Goal: Task Accomplishment & Management: Complete application form

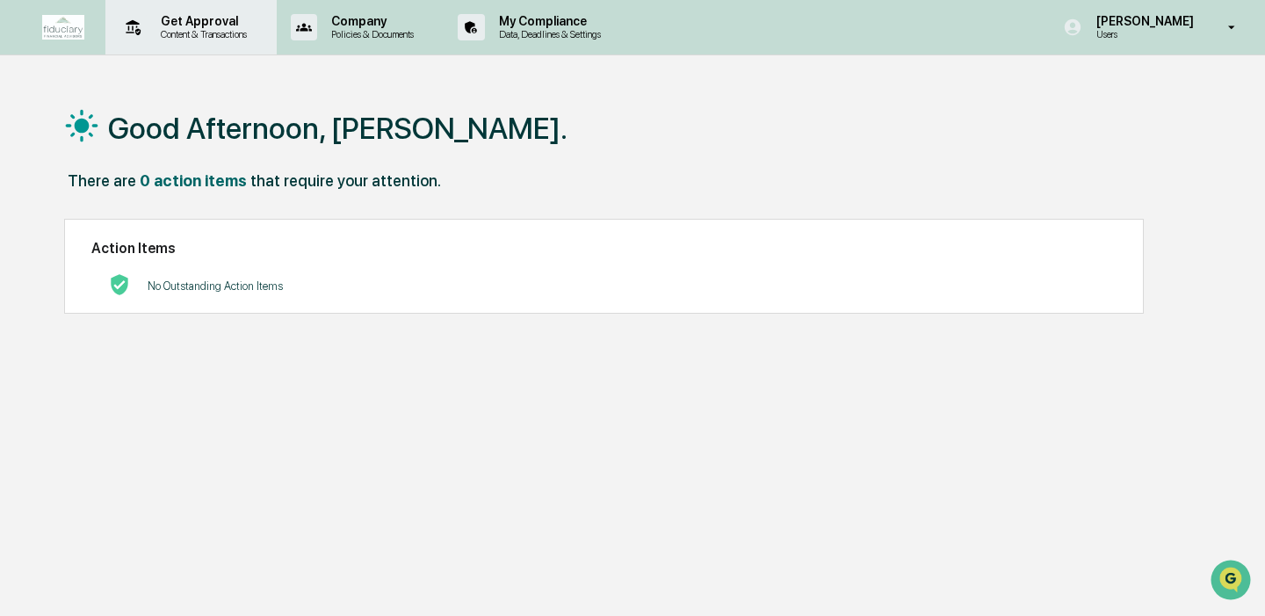
click at [190, 11] on div "Get Approval Content & Transactions" at bounding box center [189, 27] width 154 height 54
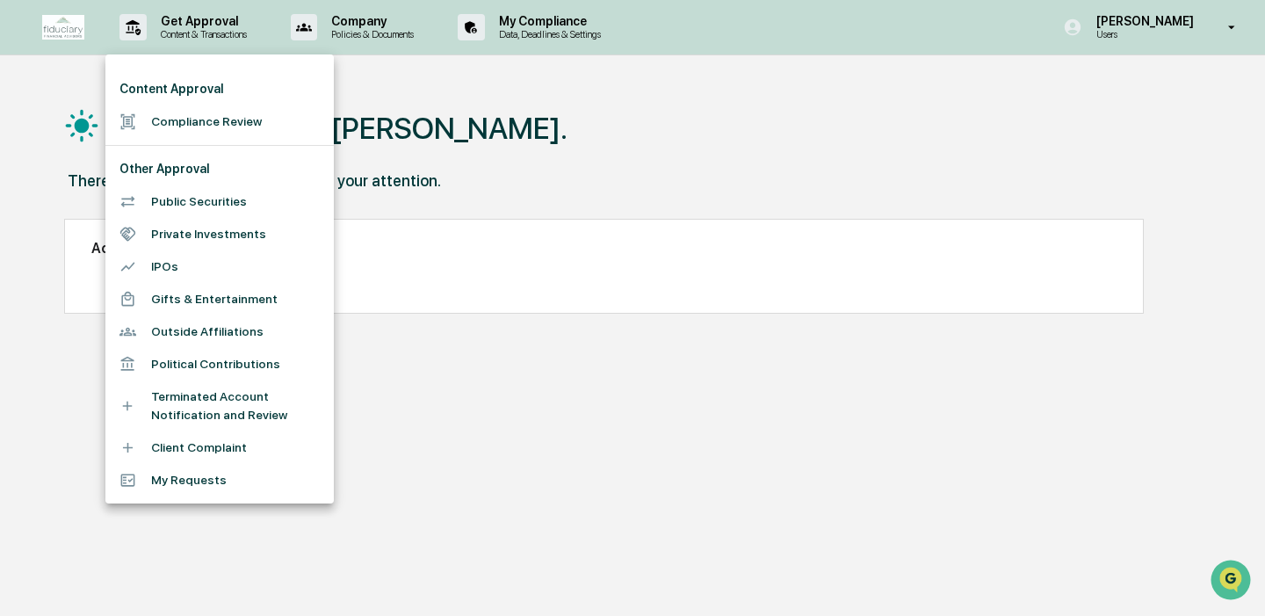
click at [244, 125] on li "Compliance Review" at bounding box center [219, 121] width 228 height 33
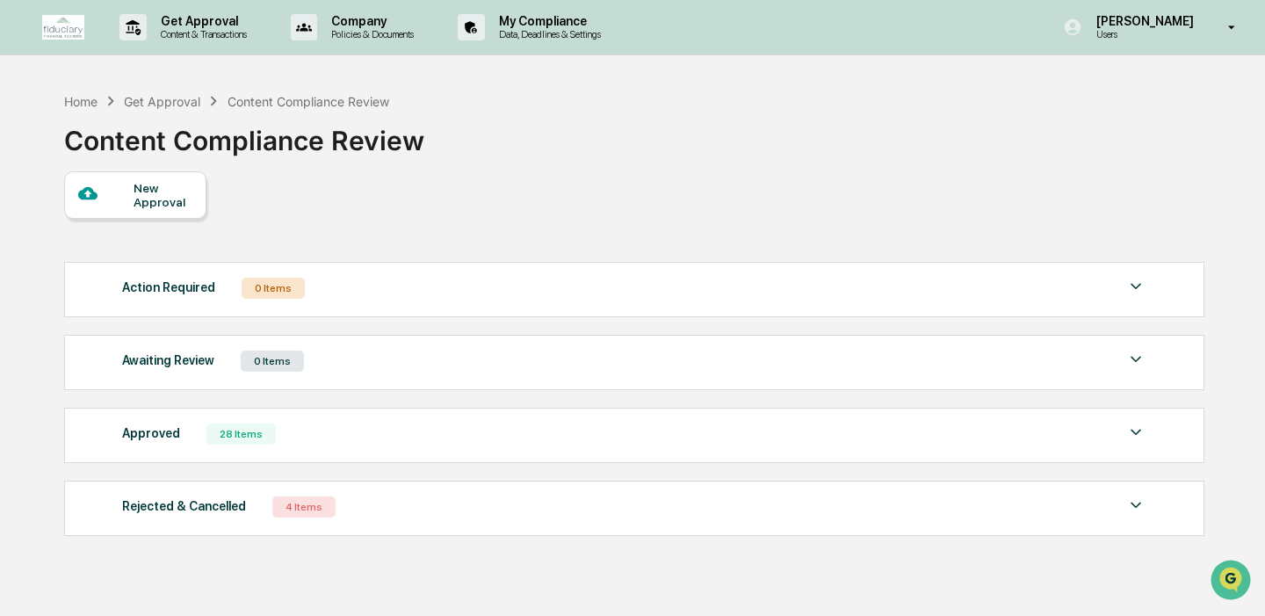
click at [134, 192] on div "New Approval" at bounding box center [163, 195] width 59 height 28
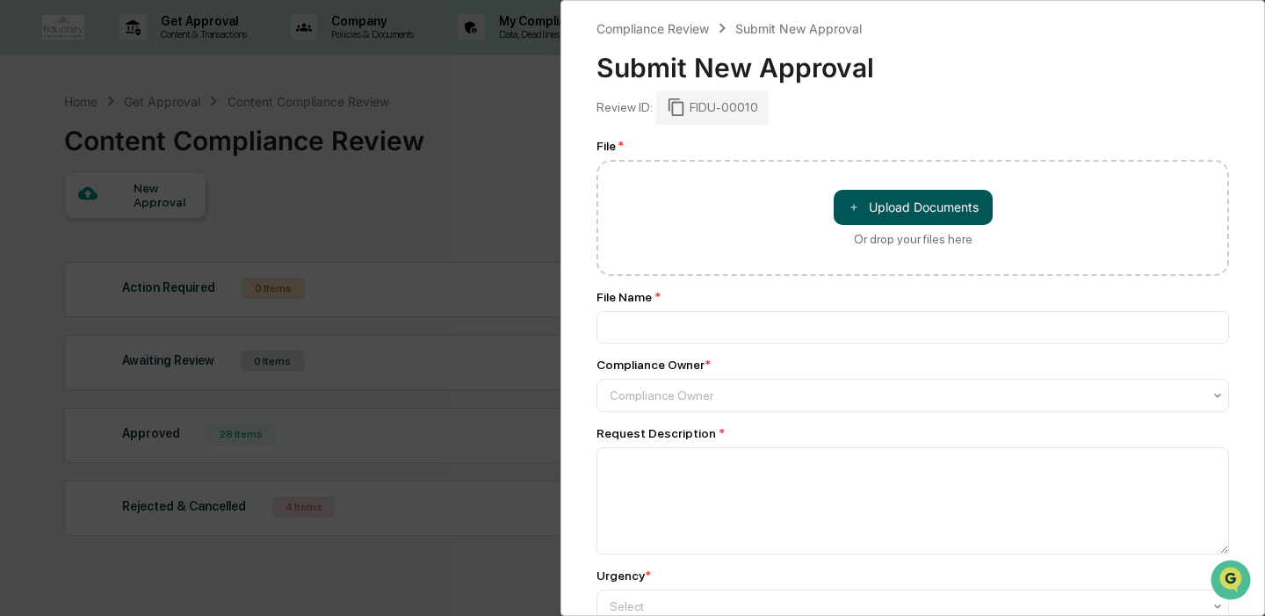
click at [930, 190] on button "＋ Upload Documents" at bounding box center [913, 207] width 159 height 35
type input "**********"
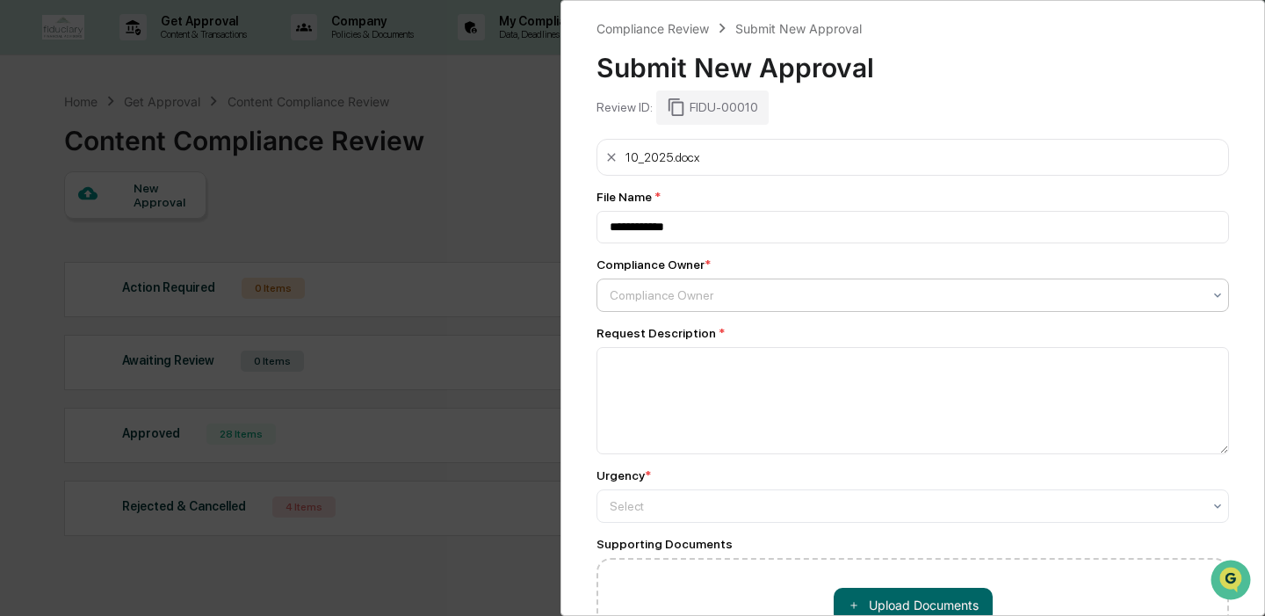
click at [700, 299] on div at bounding box center [906, 295] width 592 height 18
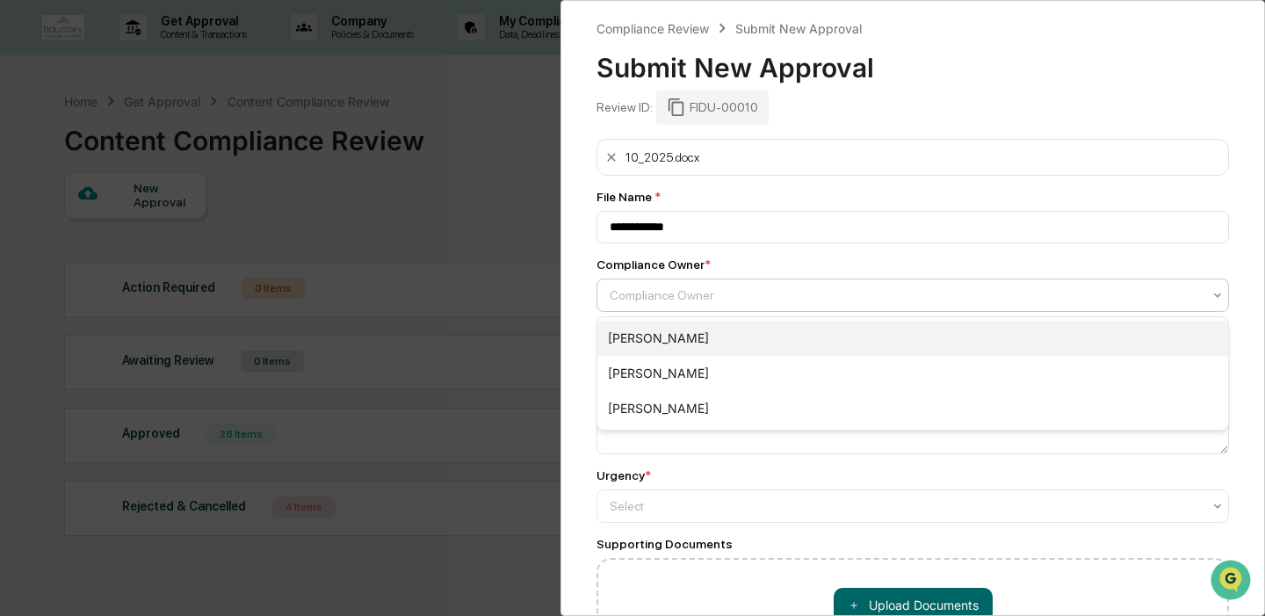
click at [693, 335] on div "[PERSON_NAME]" at bounding box center [912, 338] width 631 height 35
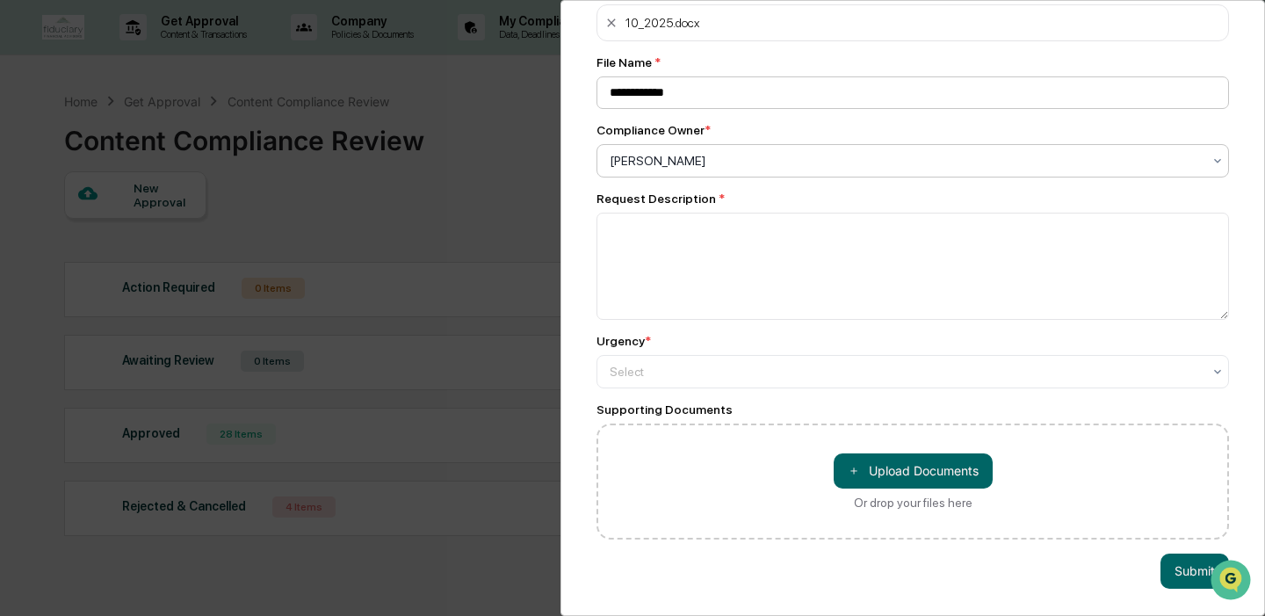
scroll to position [136, 0]
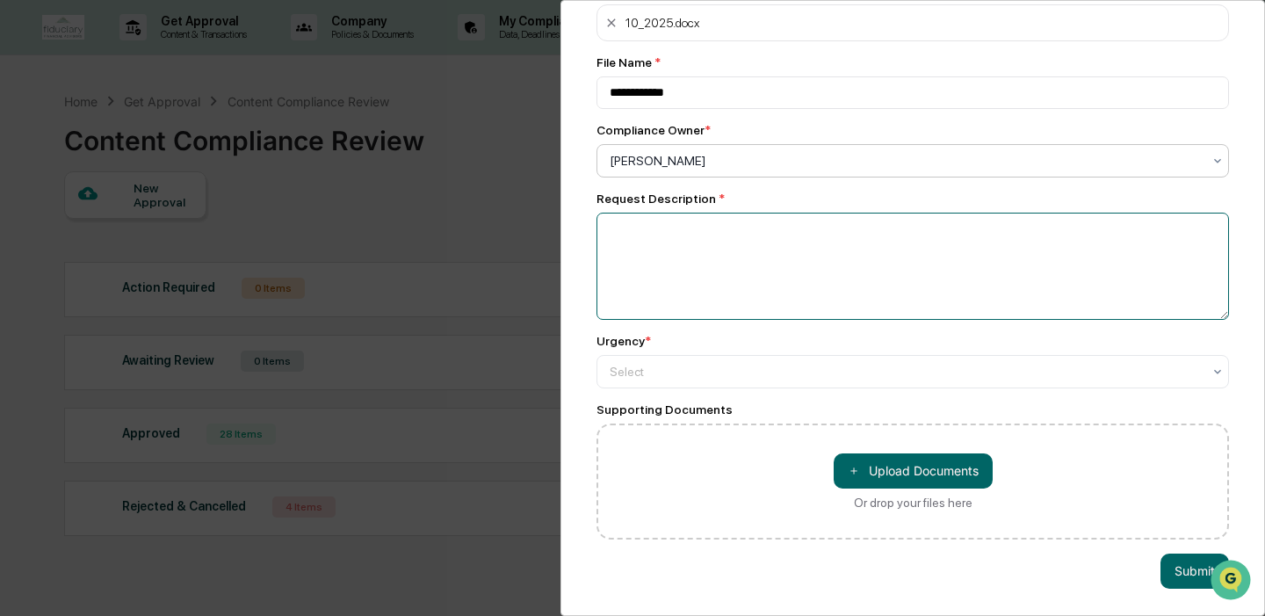
click at [712, 249] on textarea at bounding box center [912, 266] width 632 height 107
type textarea "**********"
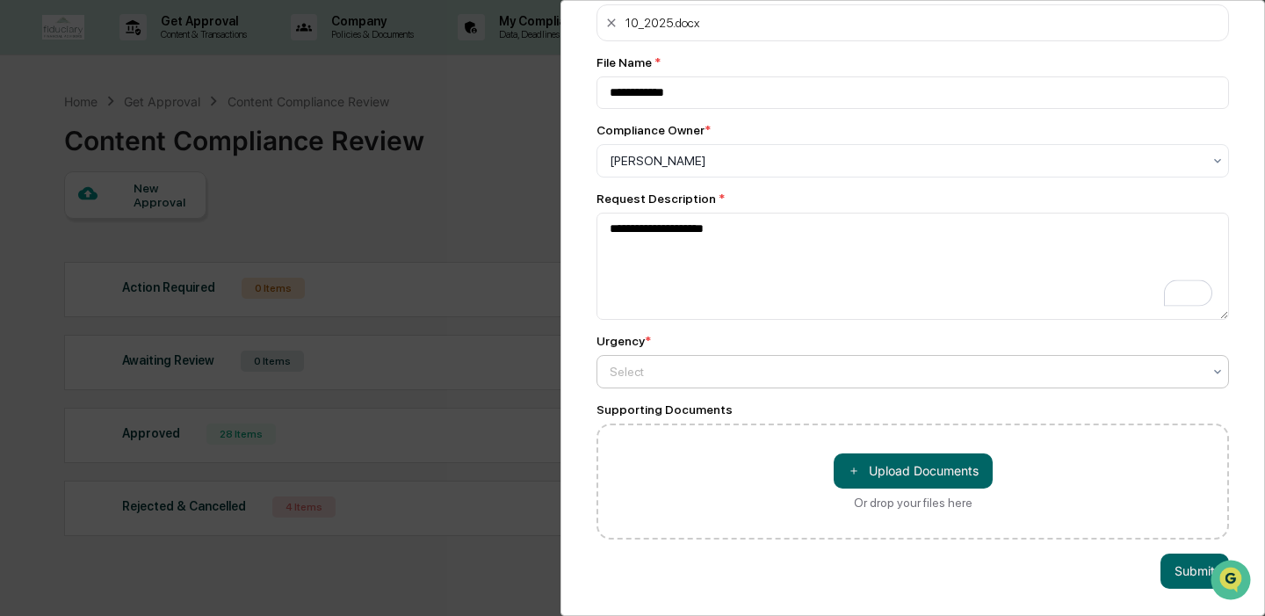
click at [643, 374] on div at bounding box center [906, 372] width 592 height 18
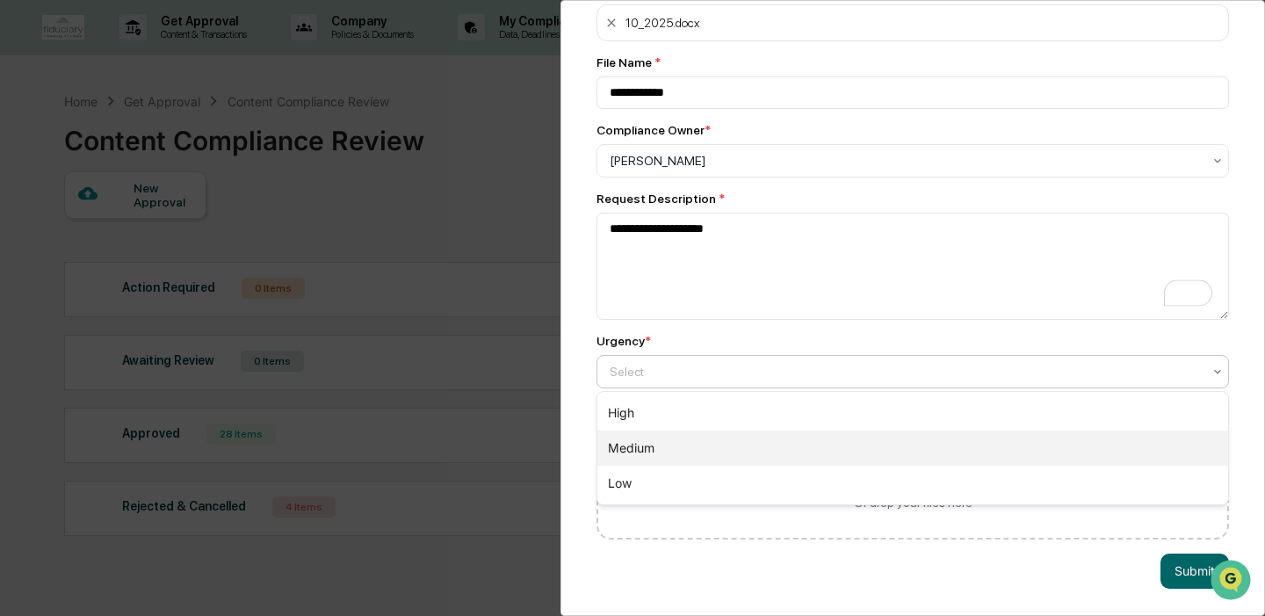
click at [647, 447] on div "Medium" at bounding box center [912, 447] width 631 height 35
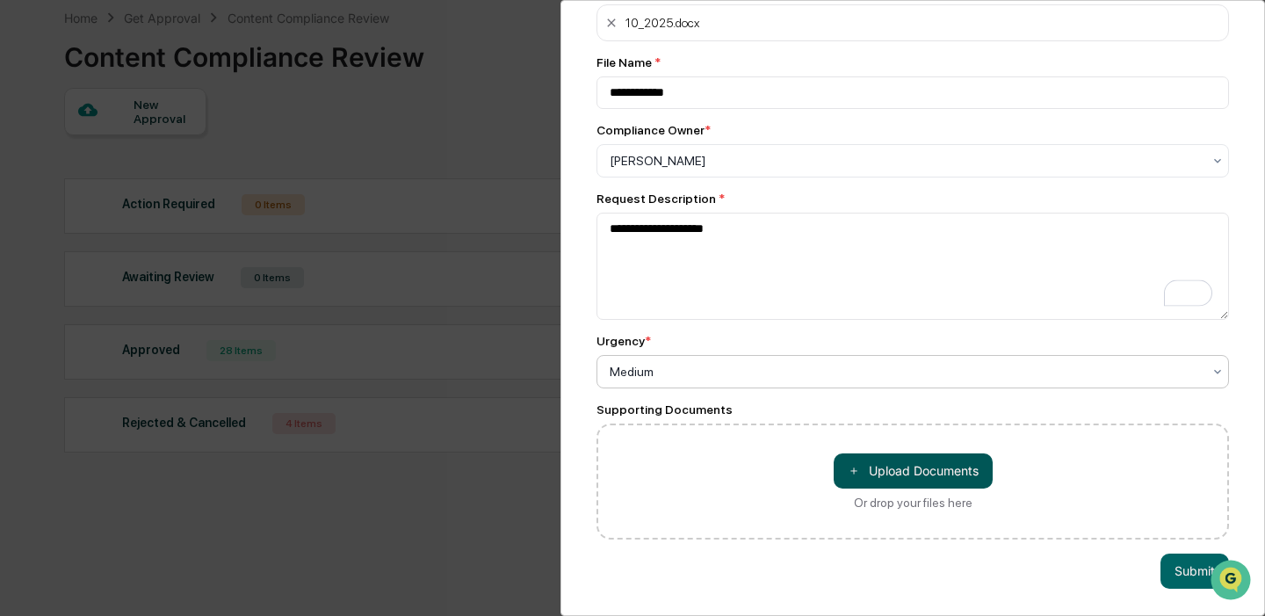
click at [861, 473] on button "＋ Upload Documents" at bounding box center [913, 470] width 159 height 35
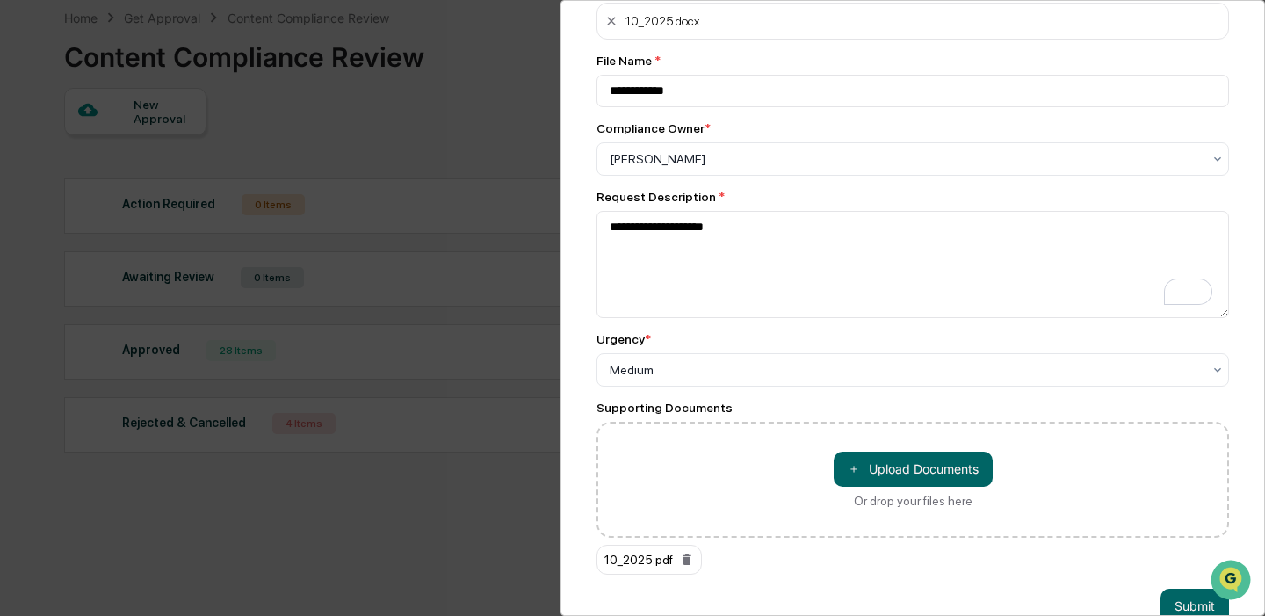
scroll to position [172, 0]
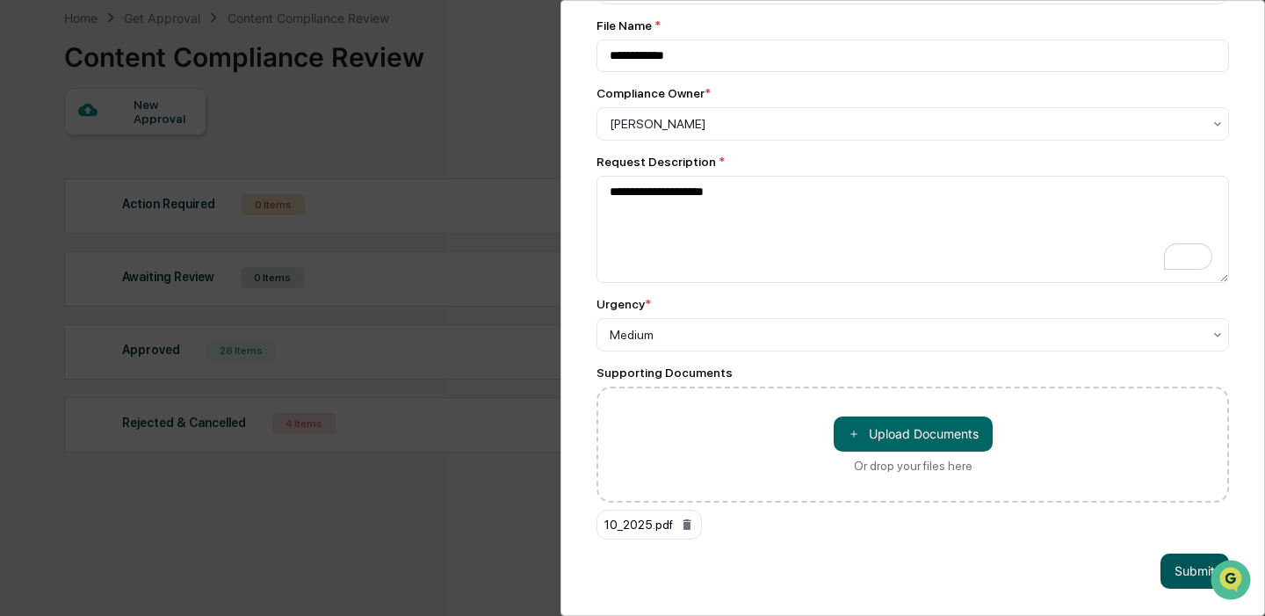
click at [1179, 573] on button "Submit" at bounding box center [1194, 570] width 69 height 35
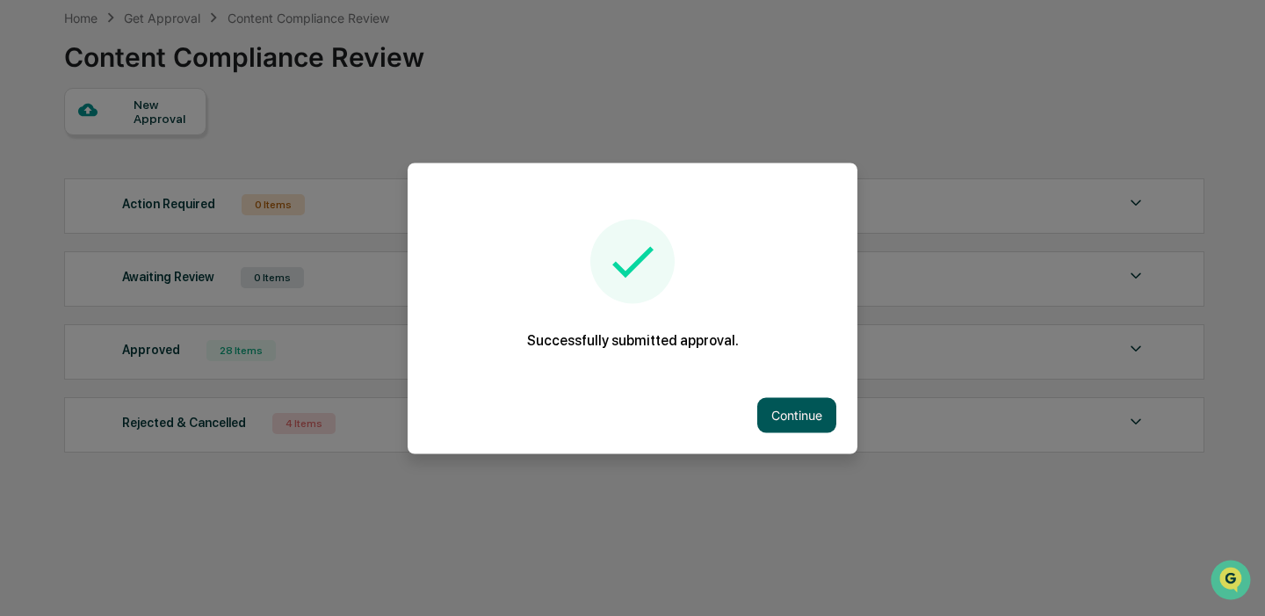
click at [794, 408] on button "Continue" at bounding box center [796, 414] width 79 height 35
